Goal: Find contact information: Find contact information

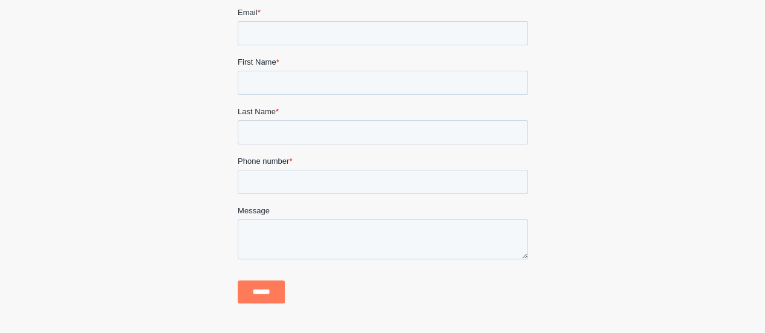
scroll to position [2388, 0]
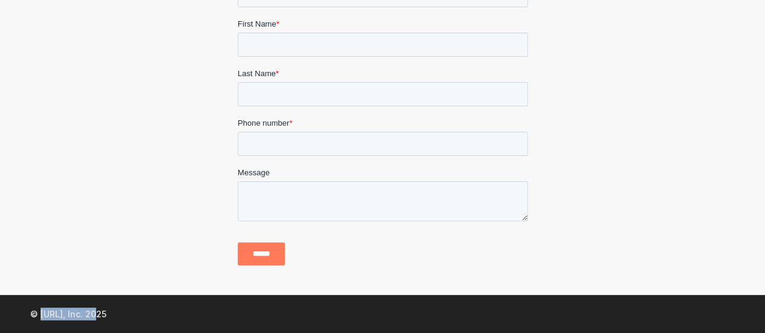
drag, startPoint x: 93, startPoint y: 315, endPoint x: 40, endPoint y: 316, distance: 53.2
click at [40, 316] on p "© [URL], Inc. 2025" at bounding box center [68, 314] width 76 height 13
copy p "[URL], Inc."
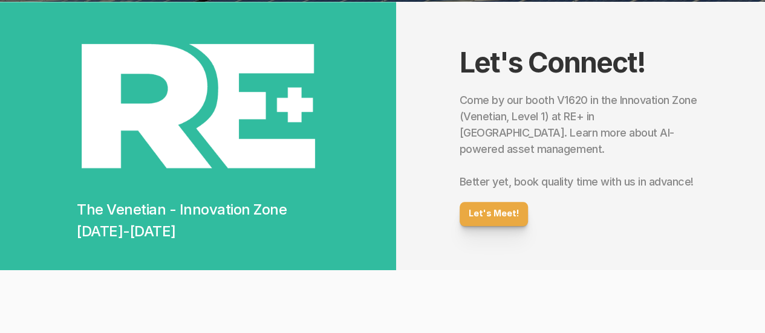
scroll to position [0, 0]
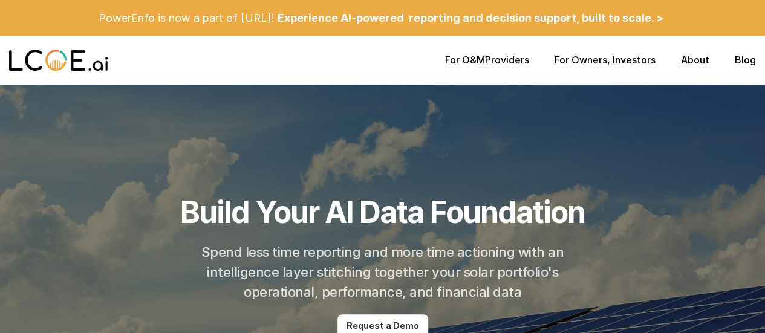
click at [700, 65] on link "About" at bounding box center [695, 60] width 28 height 12
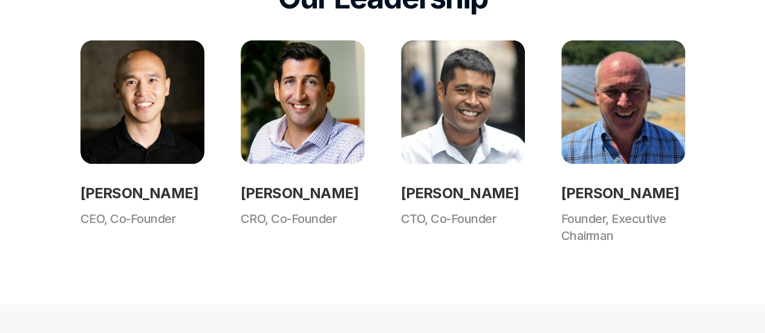
scroll to position [1088, 0]
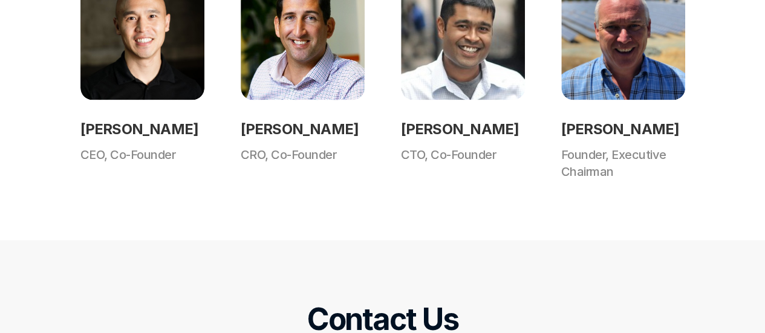
drag, startPoint x: 363, startPoint y: 131, endPoint x: 243, endPoint y: 131, distance: 120.3
click at [243, 131] on h2 "[PERSON_NAME]" at bounding box center [303, 129] width 124 height 22
copy h2 "[PERSON_NAME]"
drag, startPoint x: 164, startPoint y: 131, endPoint x: 47, endPoint y: 123, distance: 118.2
click at [47, 123] on div "Our Leadership [PERSON_NAME] CEO, Co-Founder [PERSON_NAME] CRO, Co-Founder [PER…" at bounding box center [382, 47] width 765 height 385
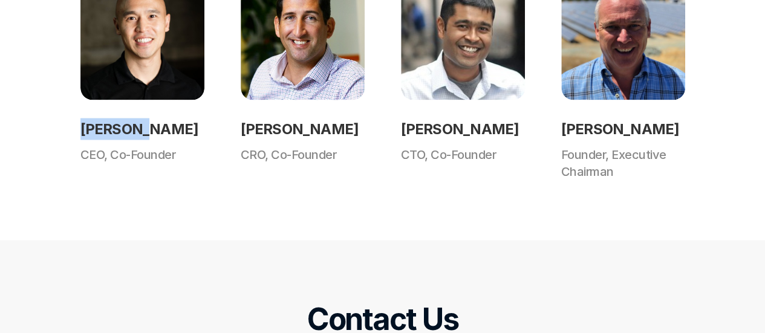
copy h2 "[PERSON_NAME]"
drag, startPoint x: 353, startPoint y: 131, endPoint x: 226, endPoint y: 134, distance: 126.9
click at [226, 134] on div "[PERSON_NAME] CEO, Co-Founder [PERSON_NAME] CRO, Co-Founder [PERSON_NAME] CTO, …" at bounding box center [382, 78] width 604 height 204
copy h2 "[PERSON_NAME]"
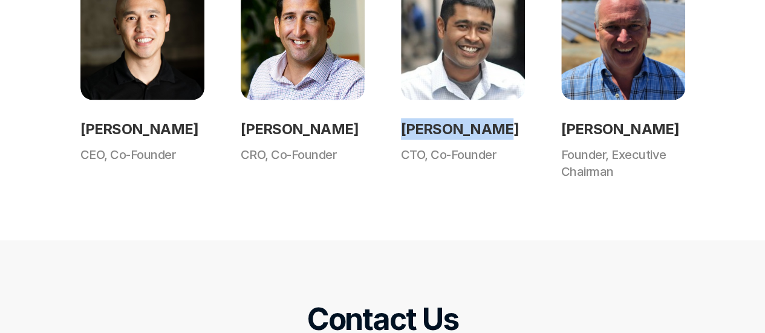
drag, startPoint x: 491, startPoint y: 126, endPoint x: 403, endPoint y: 131, distance: 87.8
click at [403, 131] on h2 "[PERSON_NAME]" at bounding box center [463, 129] width 124 height 22
drag, startPoint x: 679, startPoint y: 132, endPoint x: 558, endPoint y: 128, distance: 121.0
click at [558, 128] on div "[PERSON_NAME] CEO, Co-Founder [PERSON_NAME] CRO, Co-Founder [PERSON_NAME] CTO, …" at bounding box center [382, 78] width 604 height 204
copy h2 "[PERSON_NAME]"
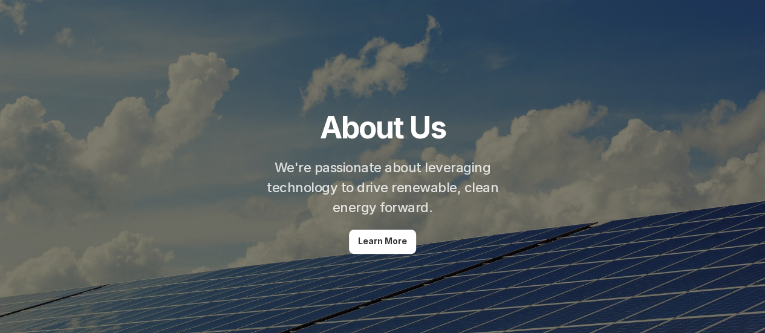
scroll to position [0, 0]
